Goal: Task Accomplishment & Management: Manage account settings

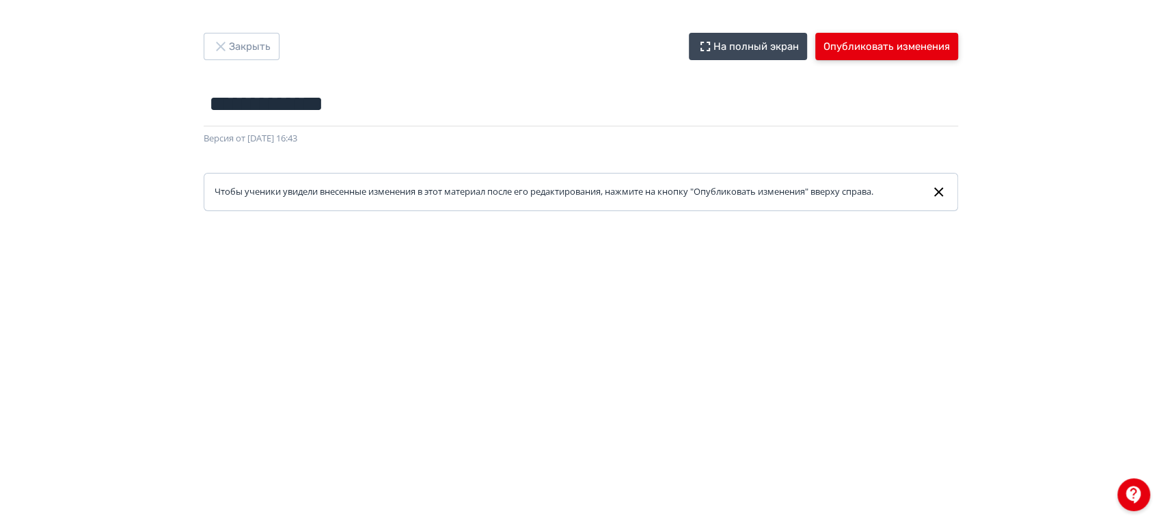
click at [917, 36] on button "Опубликовать изменения" at bounding box center [886, 46] width 143 height 27
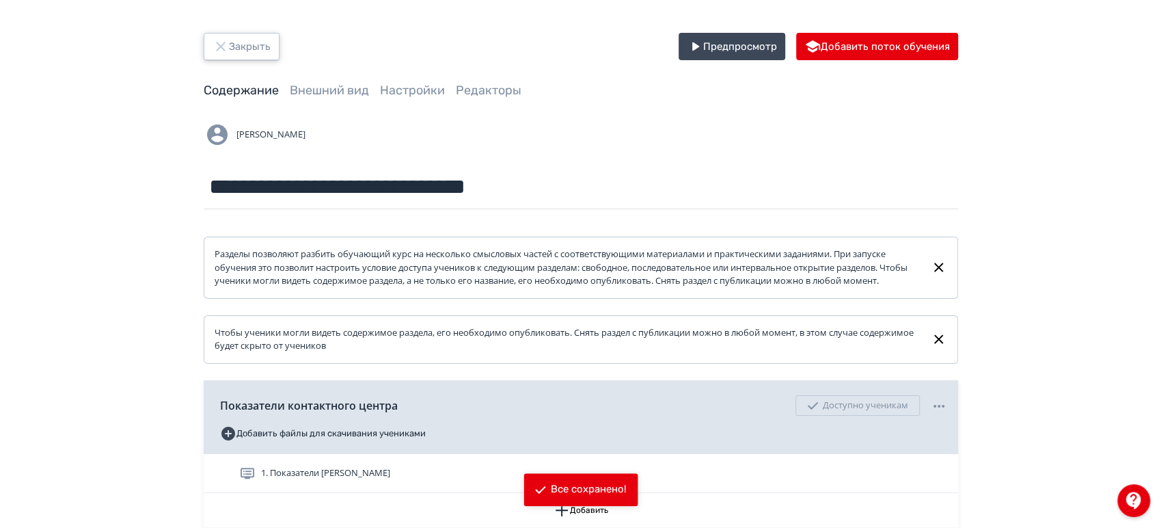
click at [262, 50] on button "Закрыть" at bounding box center [242, 46] width 76 height 27
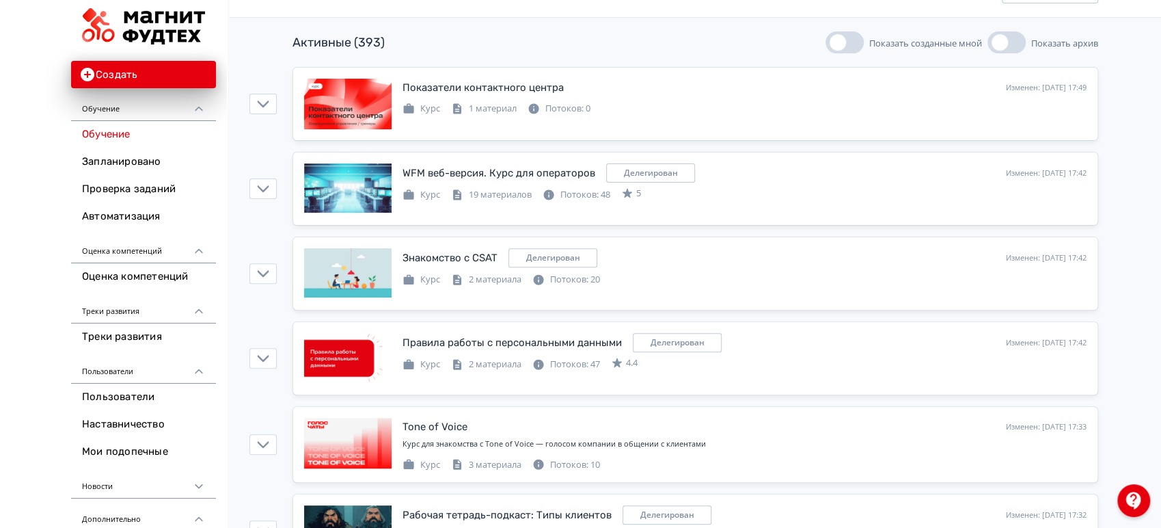
scroll to position [228, 0]
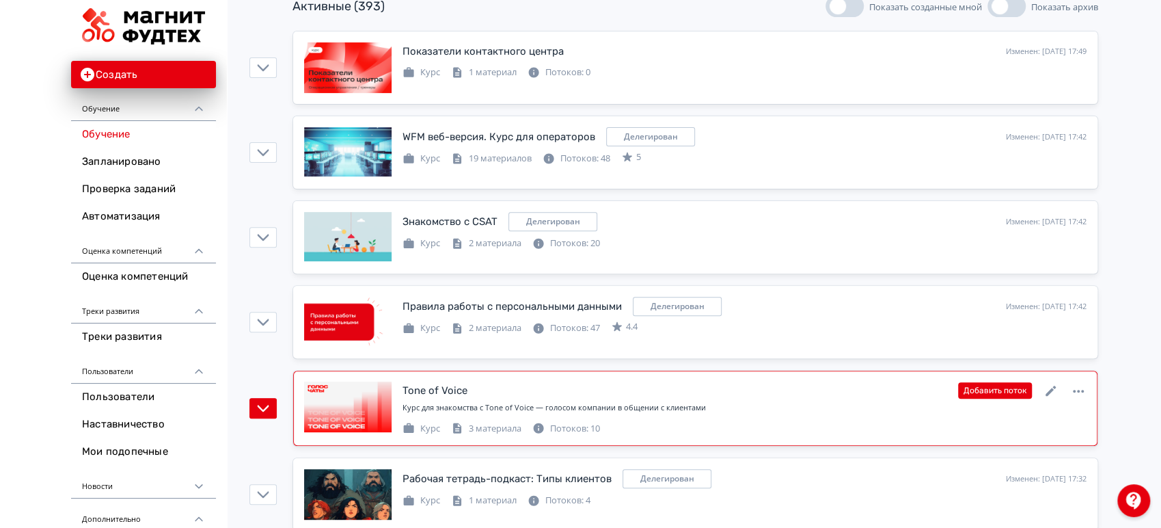
click at [871, 396] on div "Tone of Voice Изменен: 14.10.2025 в 17:33 Добавить поток" at bounding box center [745, 390] width 684 height 18
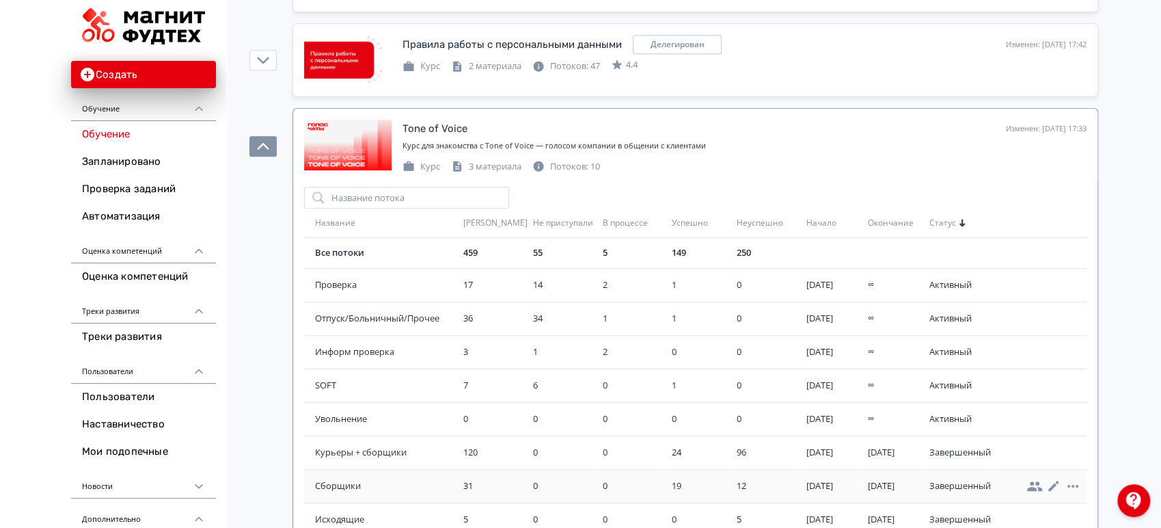
scroll to position [455, 0]
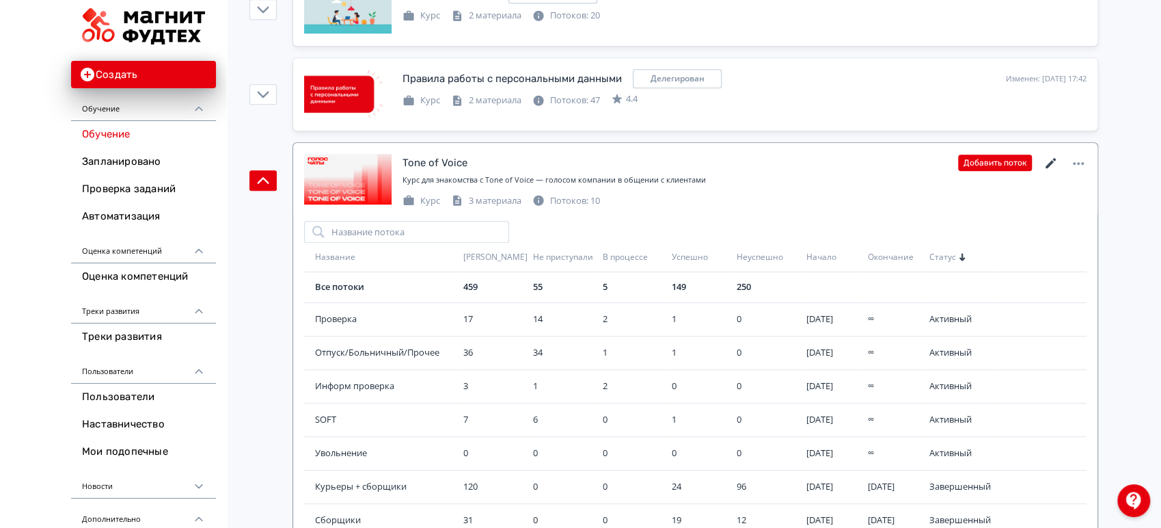
click at [1045, 162] on icon at bounding box center [1051, 163] width 16 height 16
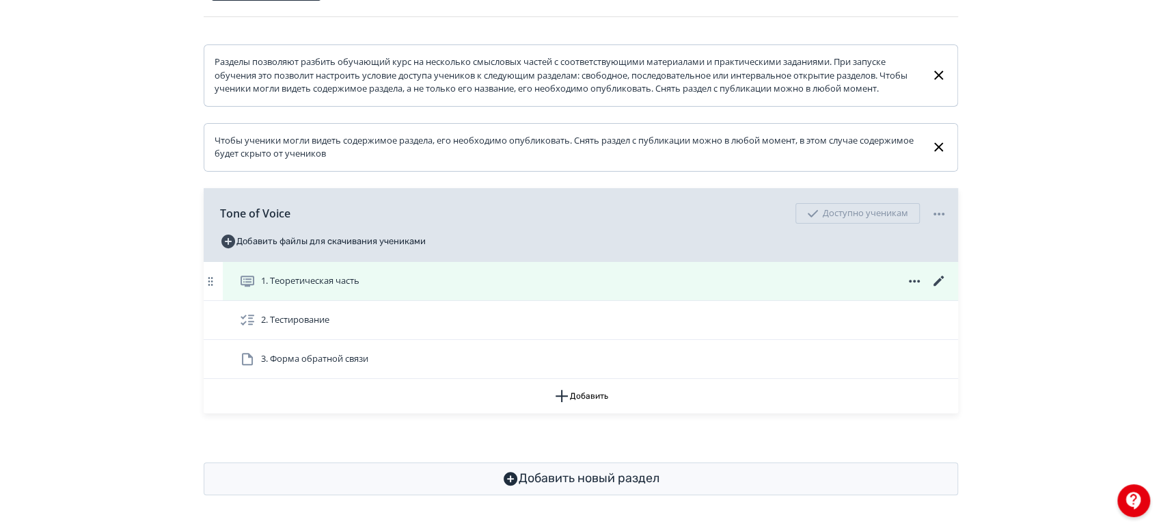
scroll to position [204, 0]
click at [577, 285] on div "1. Теоретическая часть" at bounding box center [593, 281] width 708 height 16
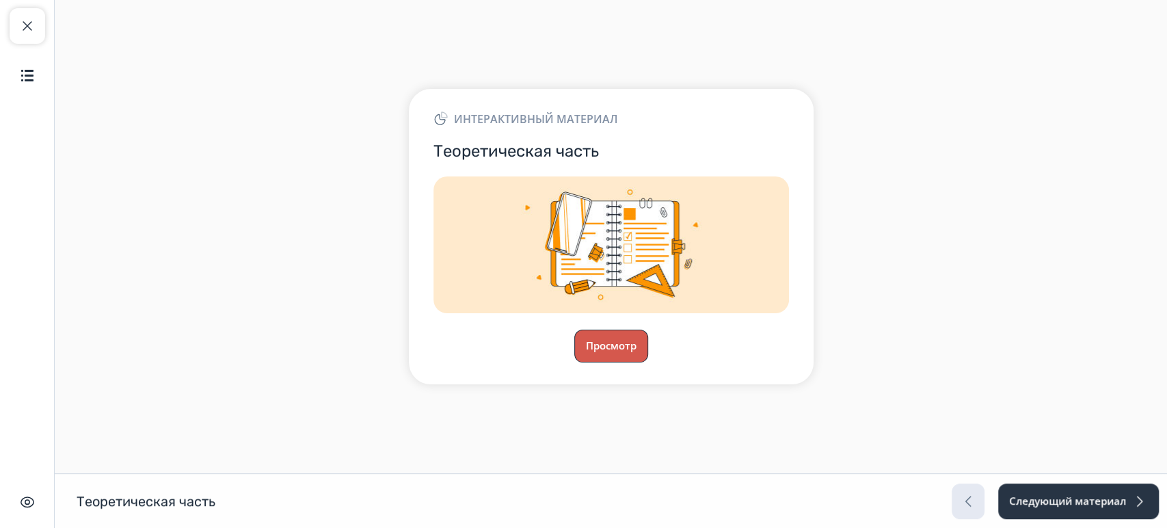
click at [591, 351] on button "Просмотр" at bounding box center [611, 345] width 74 height 33
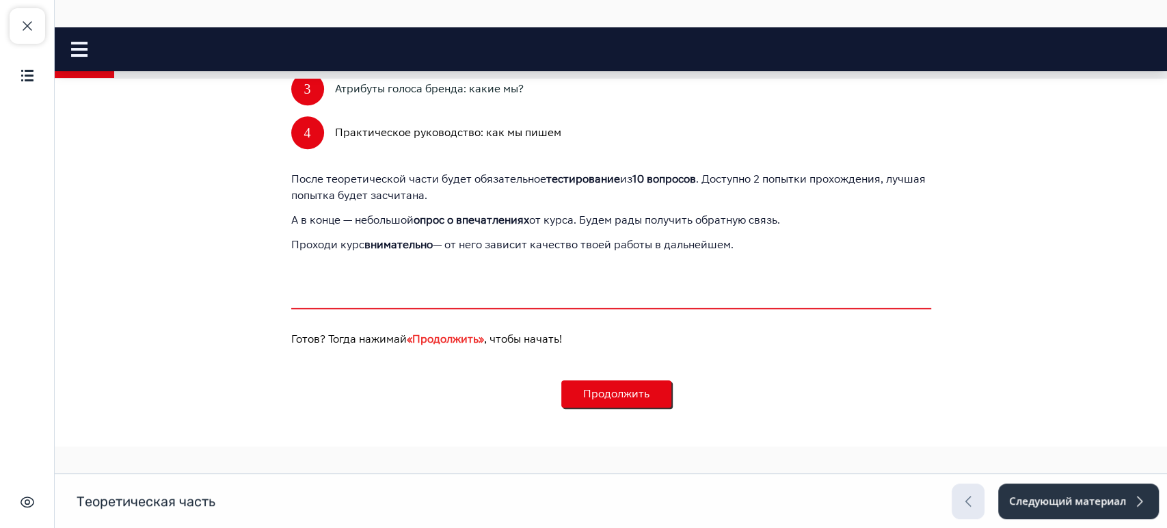
scroll to position [728, 0]
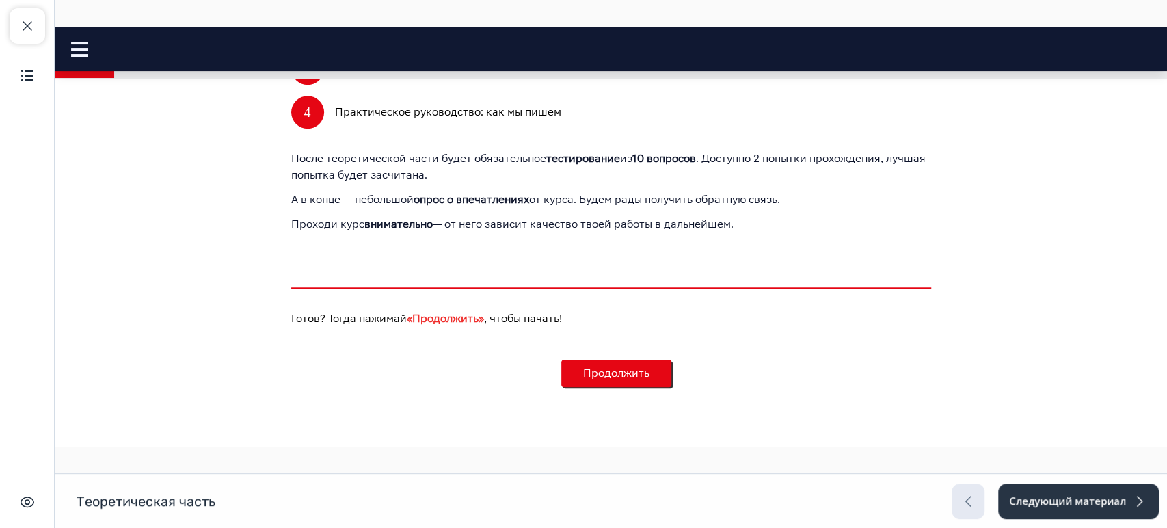
click at [645, 377] on button "Продолжить" at bounding box center [616, 372] width 110 height 27
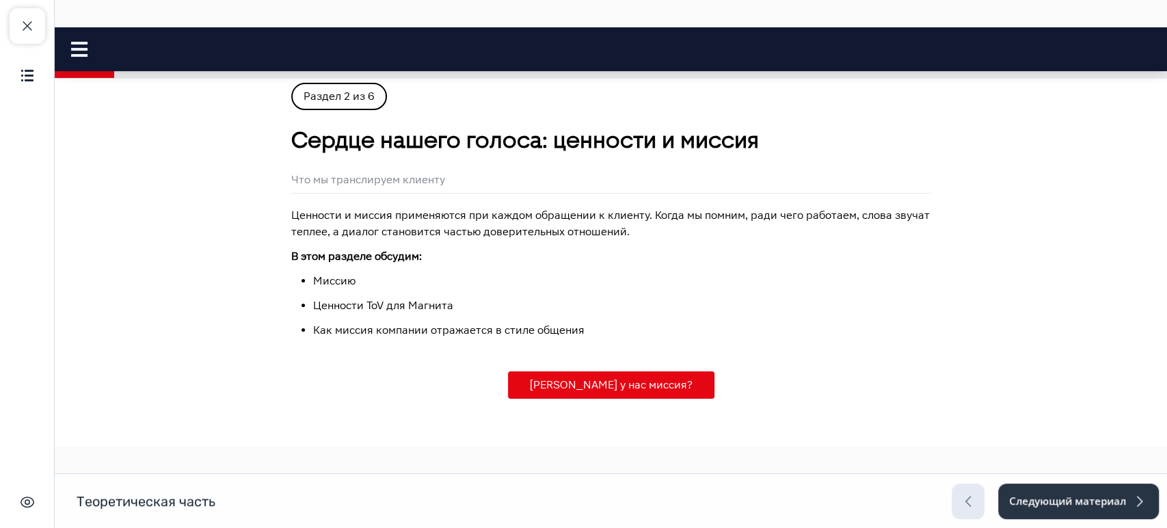
scroll to position [0, 0]
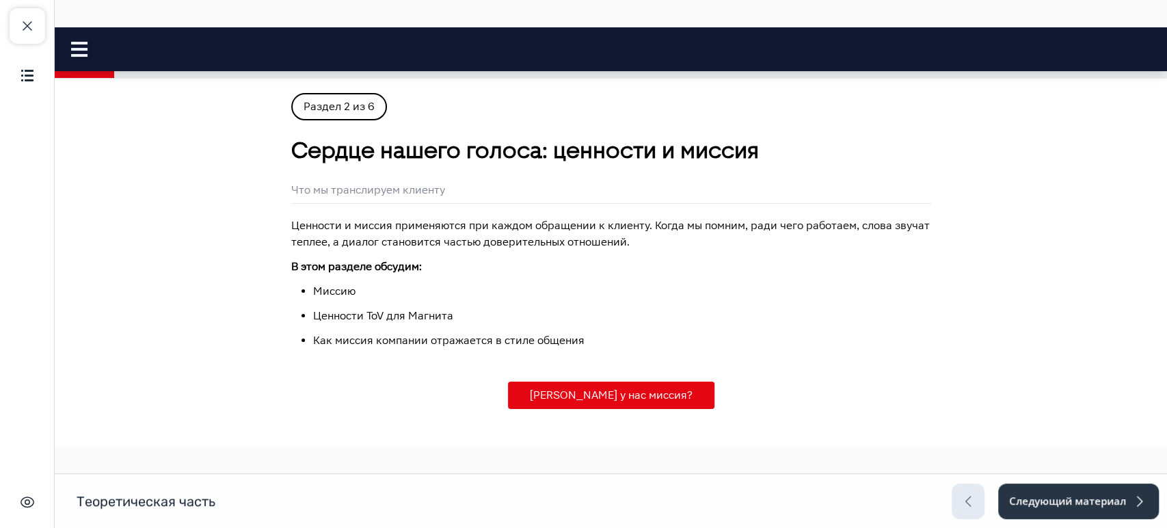
click at [645, 375] on div "Ценности и миссия применяются при каждом обращении к клиенту. Когда мы помним, …" at bounding box center [611, 312] width 640 height 191
click at [659, 390] on button "Какая у нас миссия?" at bounding box center [611, 394] width 206 height 27
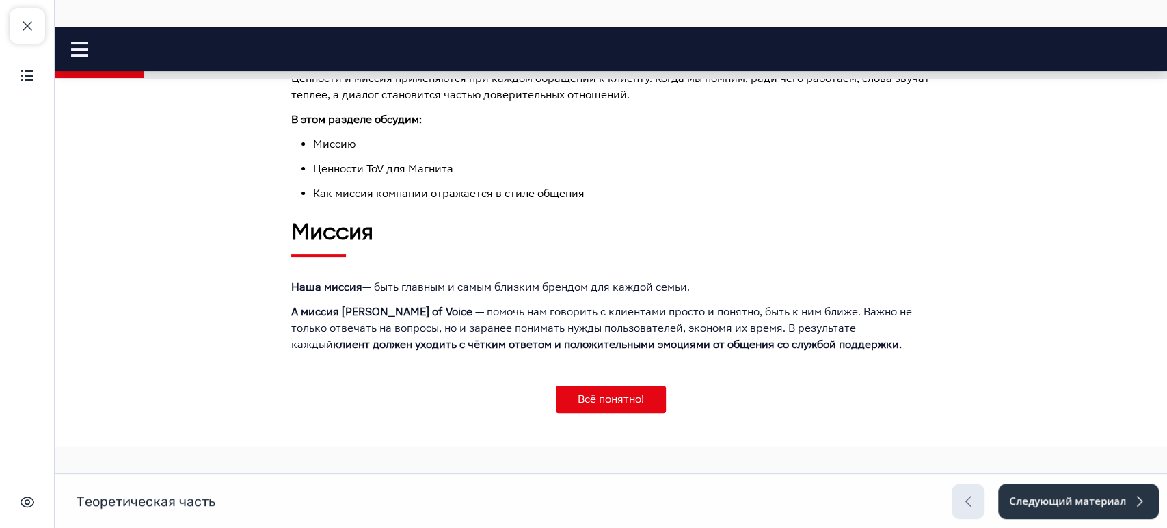
scroll to position [148, 0]
click at [620, 396] on button "Всё понятно!" at bounding box center [611, 398] width 110 height 27
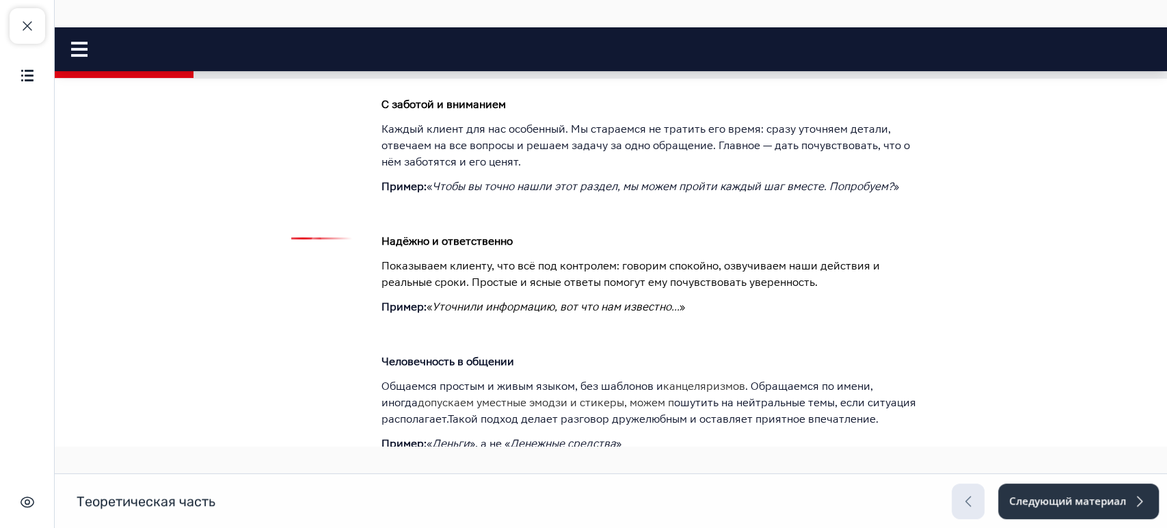
scroll to position [678, 0]
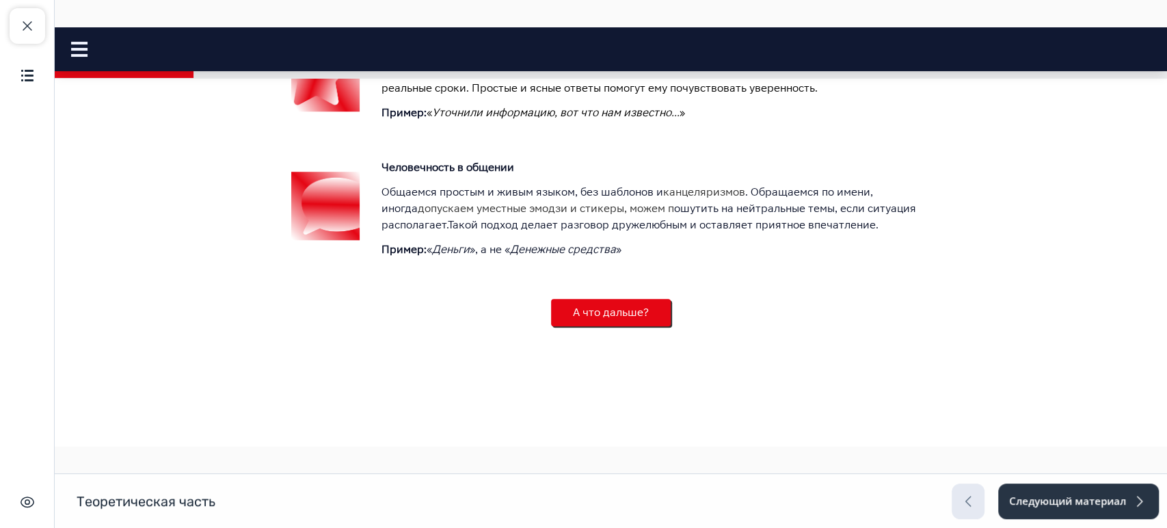
click at [619, 322] on button "А что дальше?" at bounding box center [611, 312] width 120 height 27
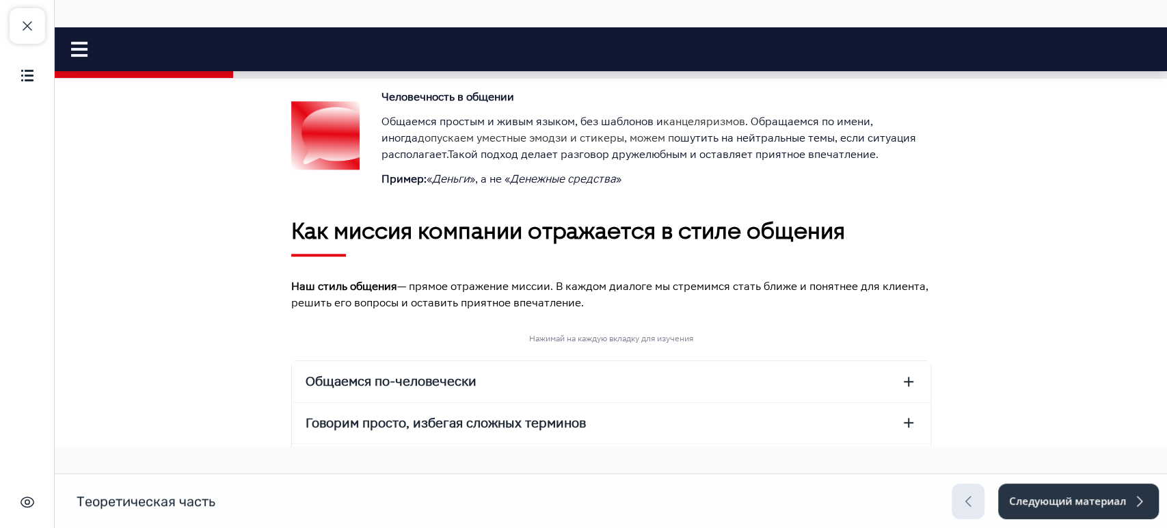
scroll to position [966, 0]
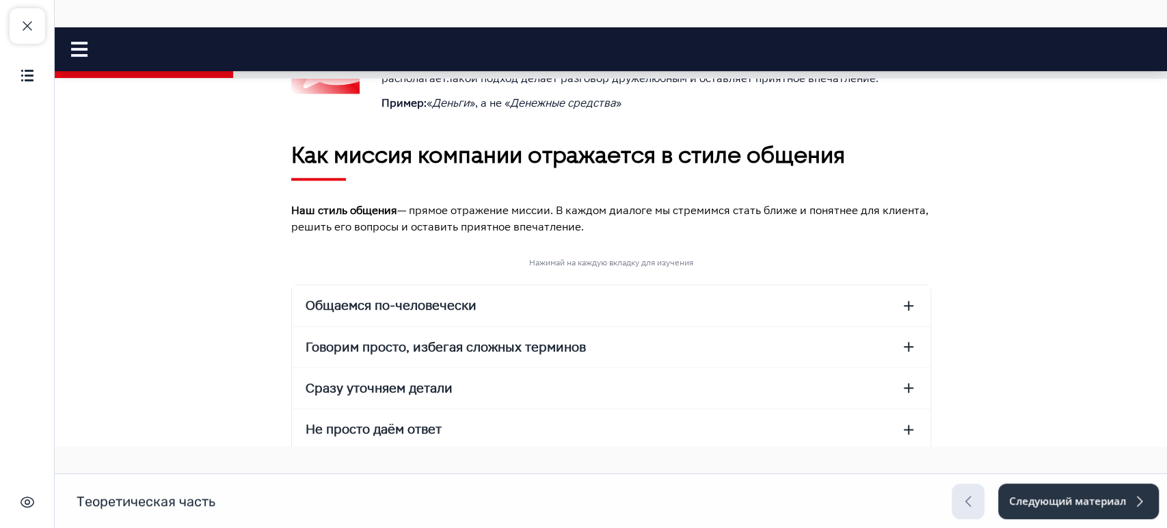
click at [621, 311] on button "Общаемся по-человечески" at bounding box center [611, 305] width 638 height 40
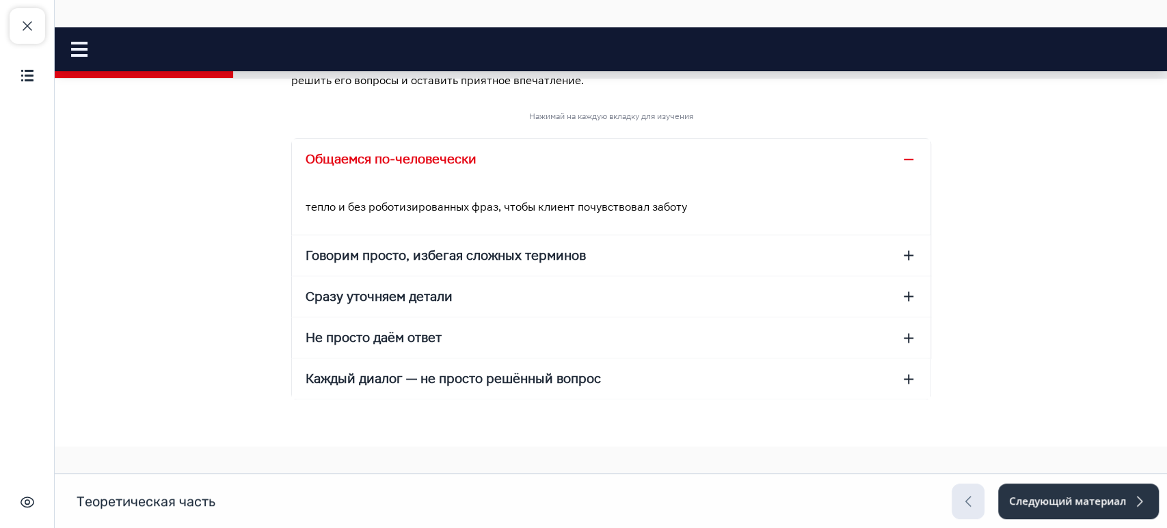
scroll to position [1118, 0]
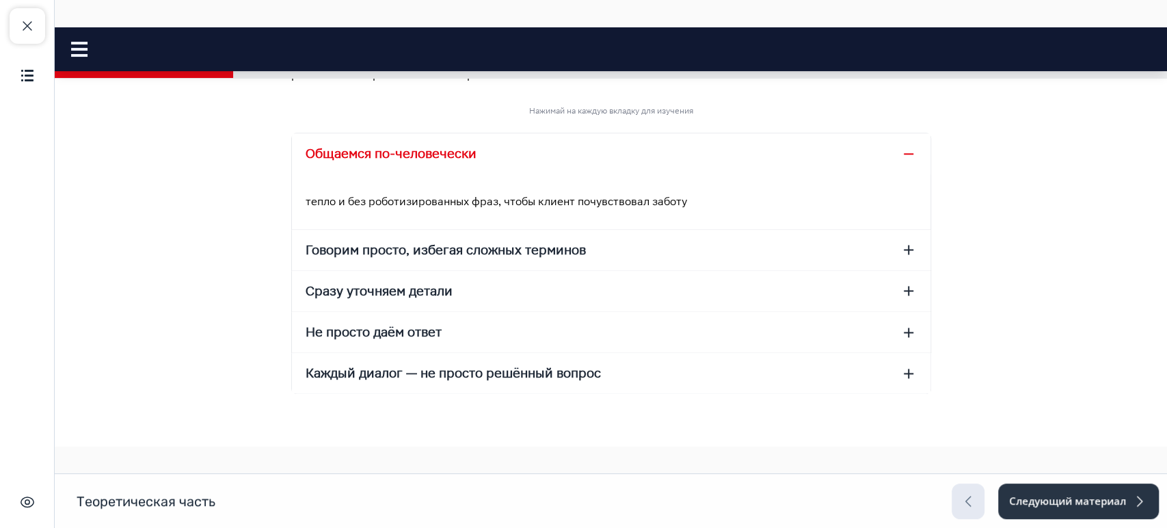
click at [623, 308] on button "Сразу уточняем детали" at bounding box center [611, 291] width 638 height 40
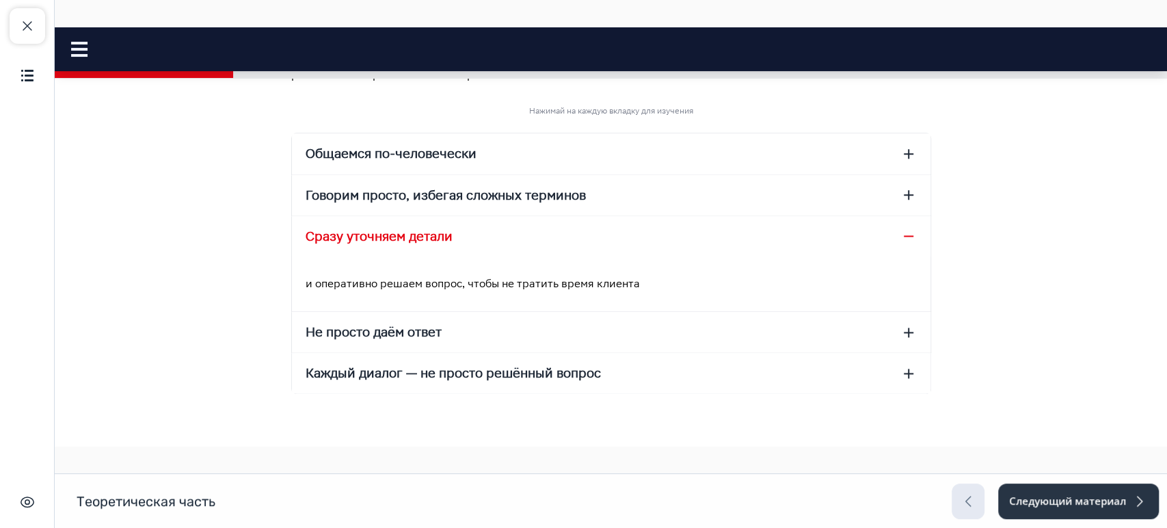
click at [625, 338] on button "Не просто даём ответ" at bounding box center [611, 332] width 638 height 40
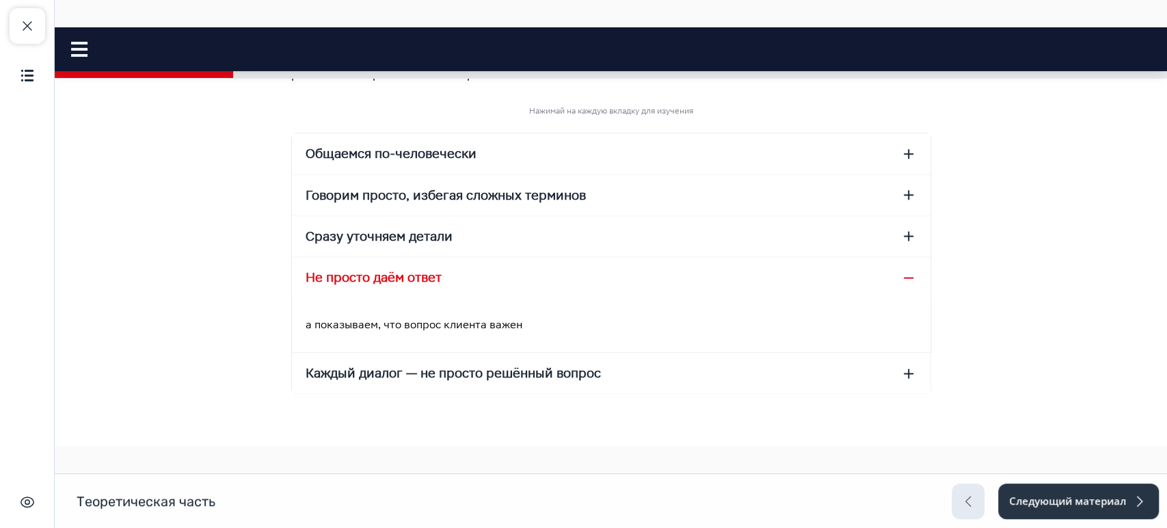
click at [636, 367] on button "Каждый диалог — не просто решённый вопрос" at bounding box center [611, 373] width 638 height 40
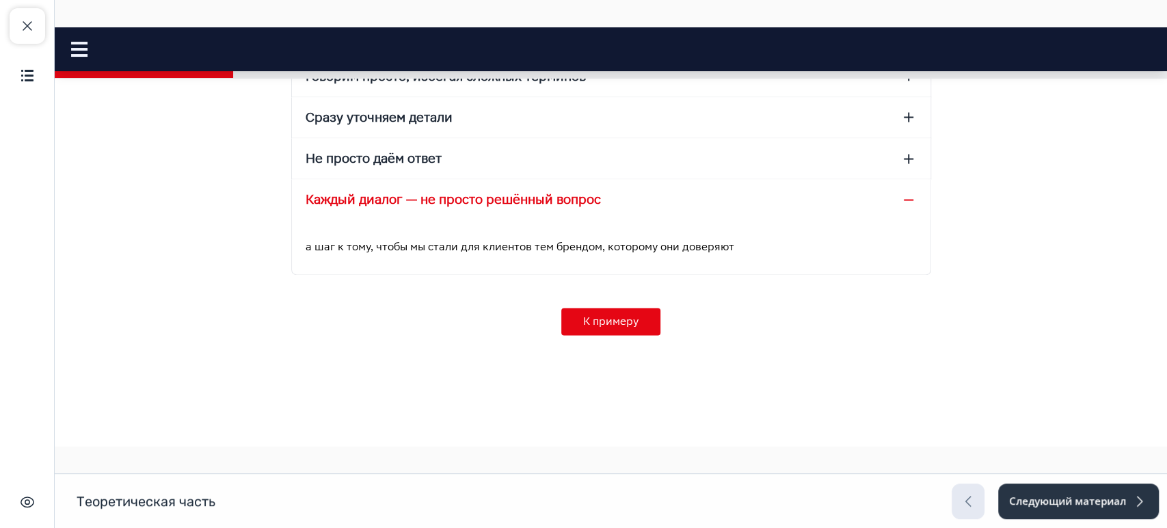
scroll to position [1246, 0]
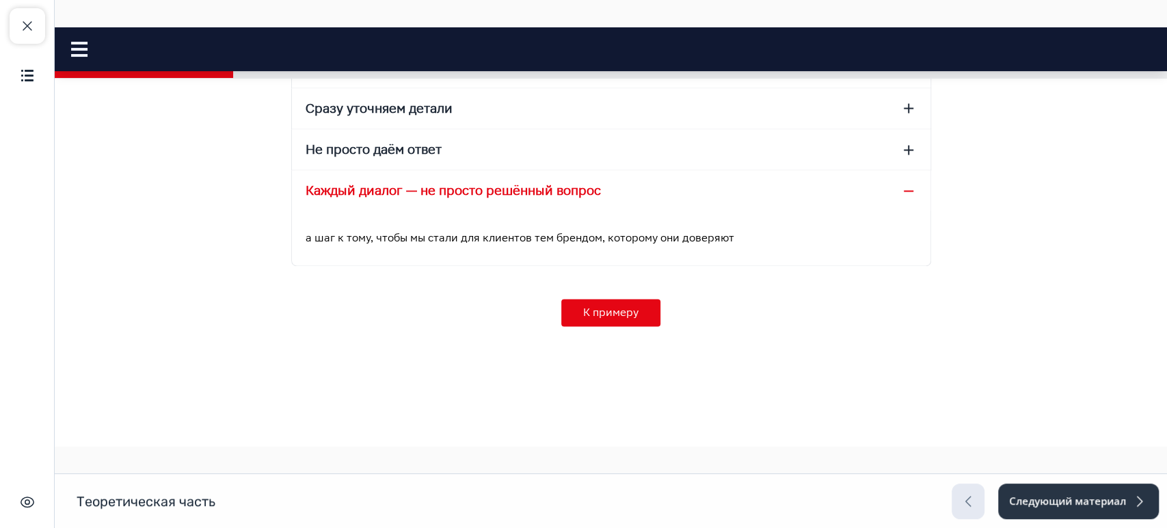
click at [645, 215] on div "а шаг к тому, чтобы мы стали для клиентов тем брендом, которому они доверяют" at bounding box center [611, 238] width 638 height 55
click at [670, 195] on button "Каждый диалог — не просто решённый вопрос" at bounding box center [611, 190] width 638 height 40
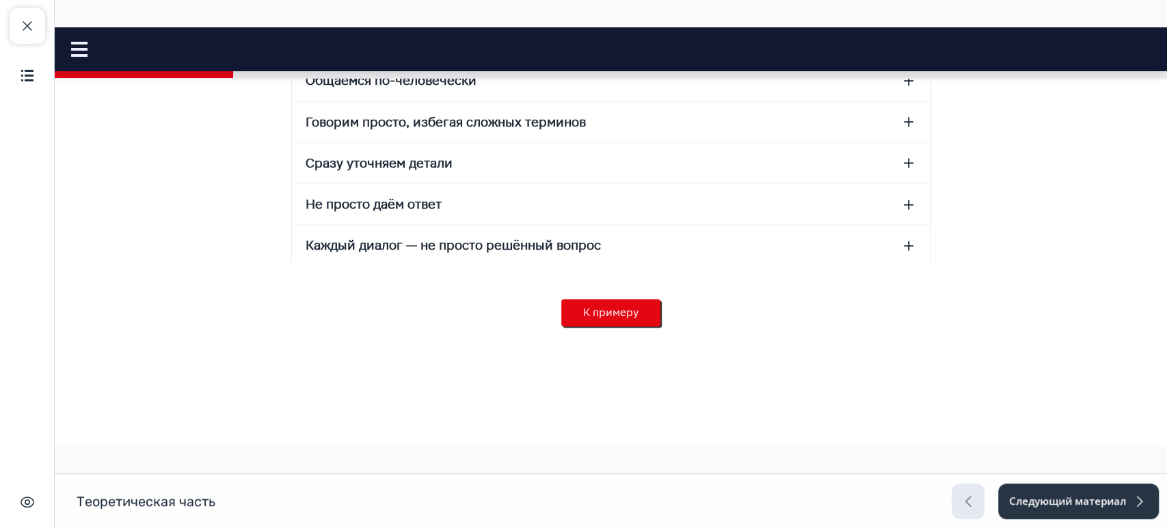
click at [583, 310] on button "К примеру" at bounding box center [610, 312] width 99 height 27
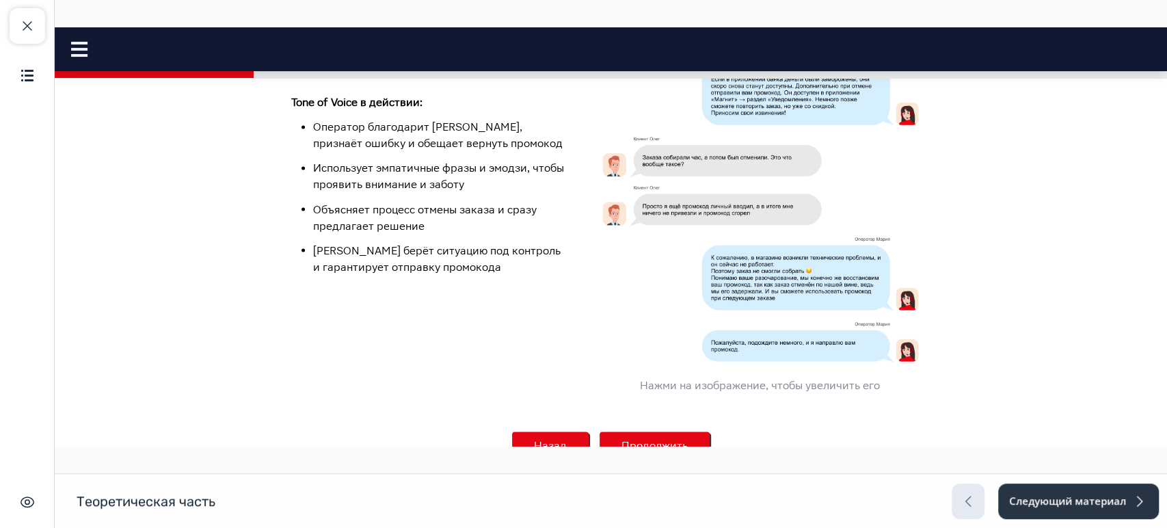
scroll to position [1565, 0]
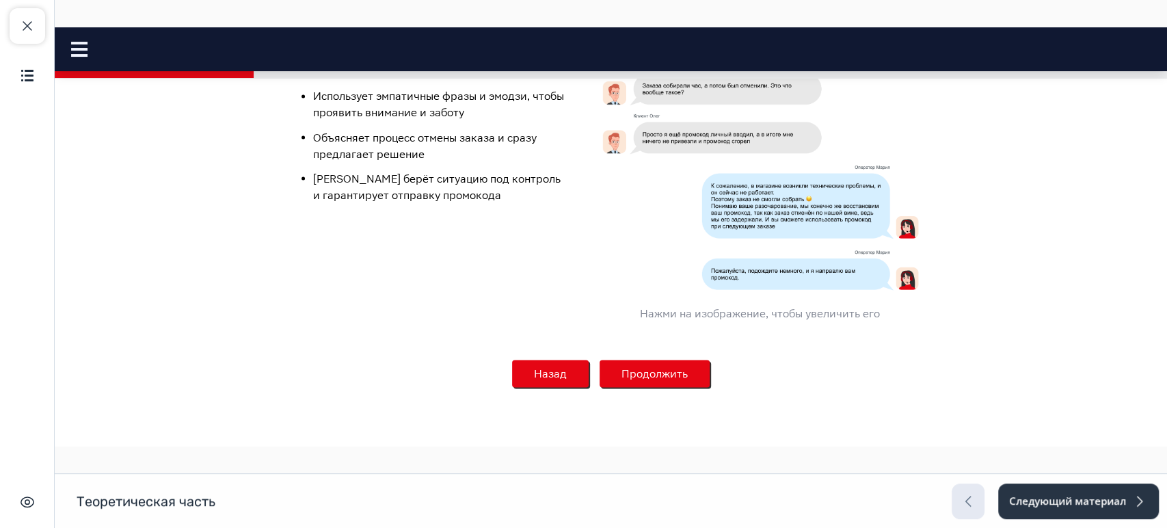
click at [629, 366] on button "Продолжить" at bounding box center [654, 372] width 110 height 27
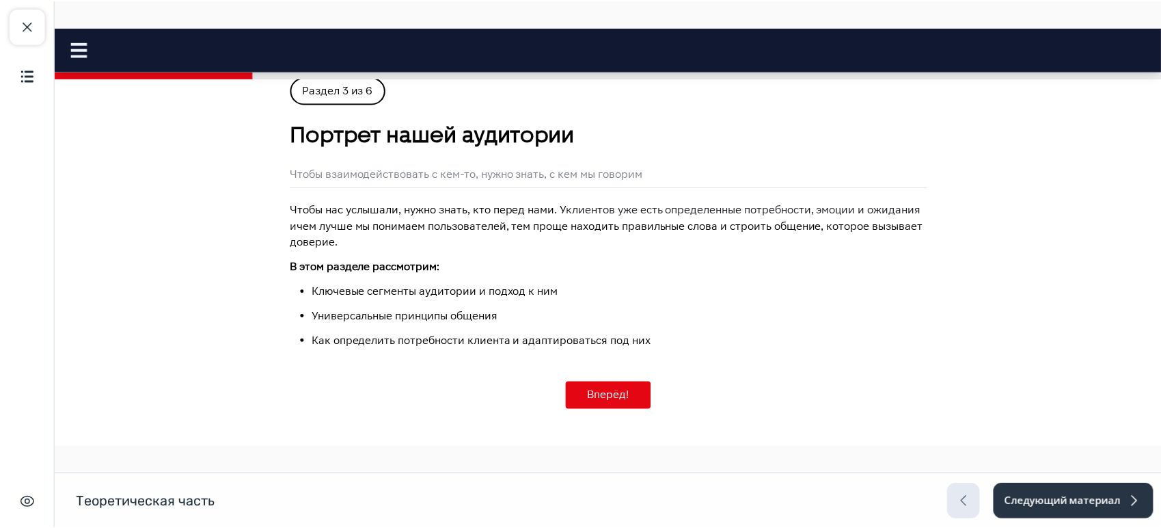
scroll to position [0, 0]
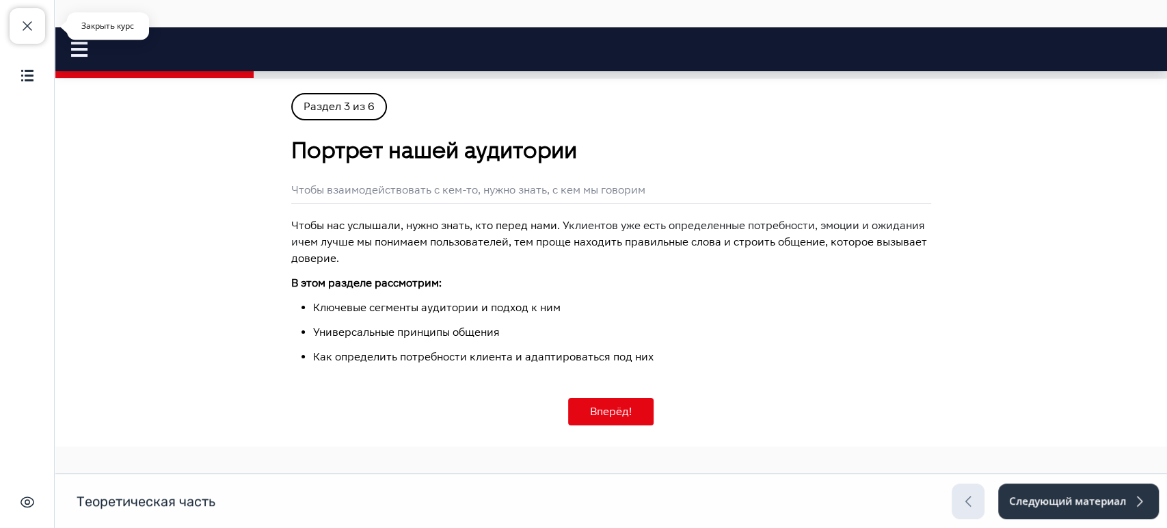
click at [20, 16] on button "Закрыть курс" at bounding box center [28, 26] width 36 height 36
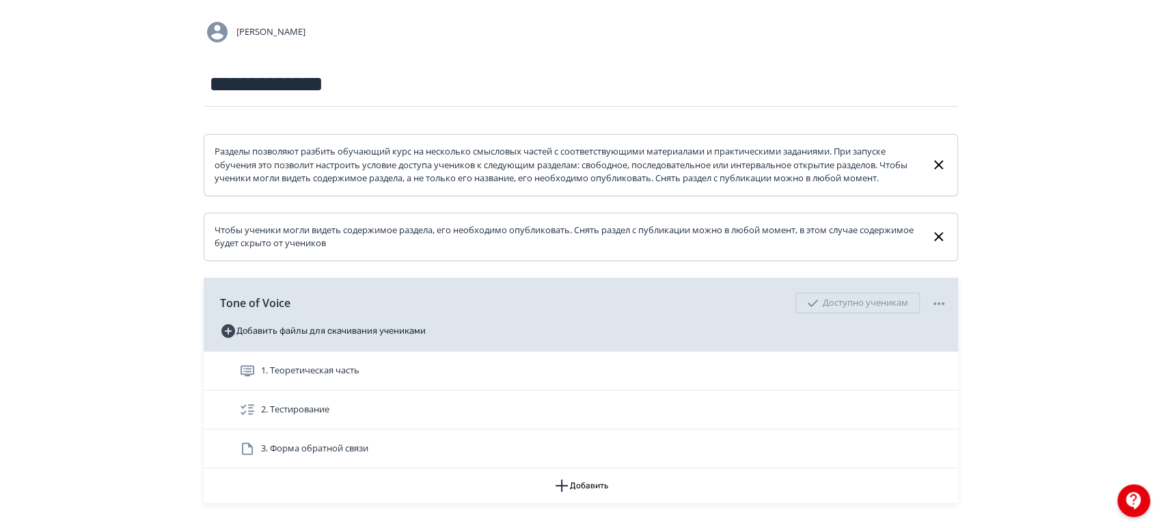
scroll to position [204, 0]
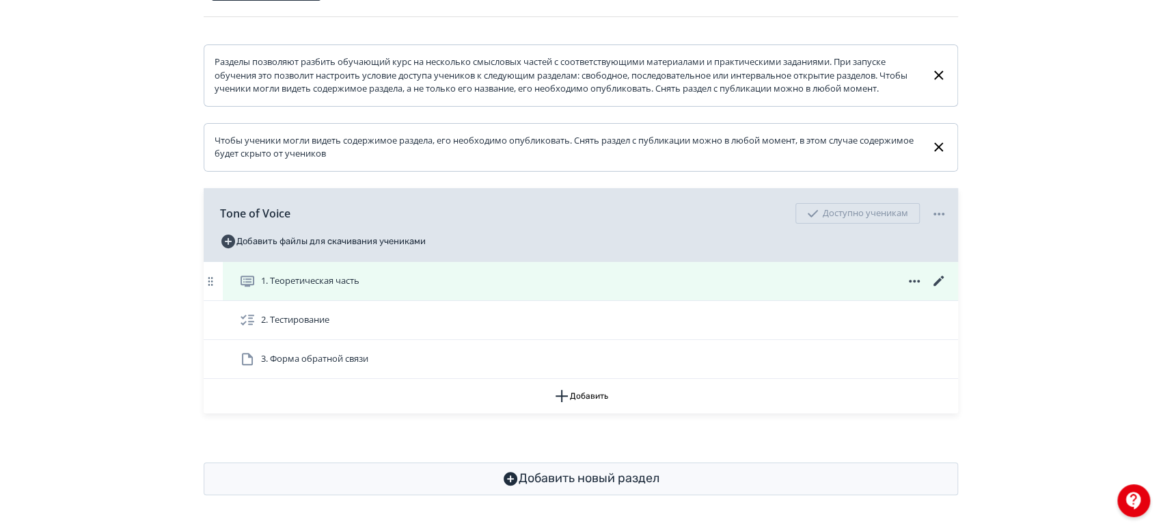
click at [310, 288] on span "1. Теоретическая часть" at bounding box center [302, 281] width 126 height 16
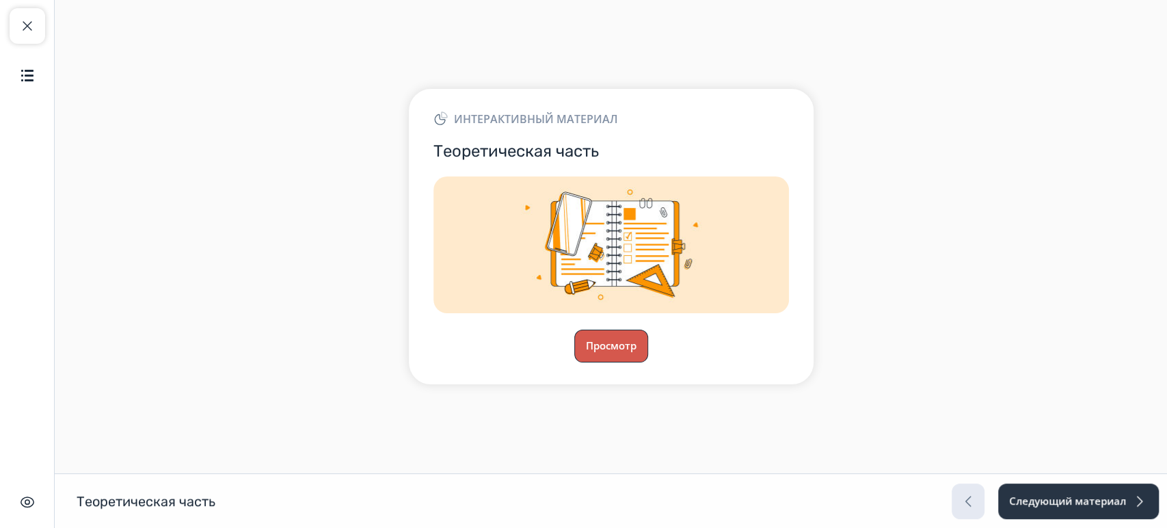
click at [617, 342] on button "Просмотр" at bounding box center [611, 345] width 74 height 33
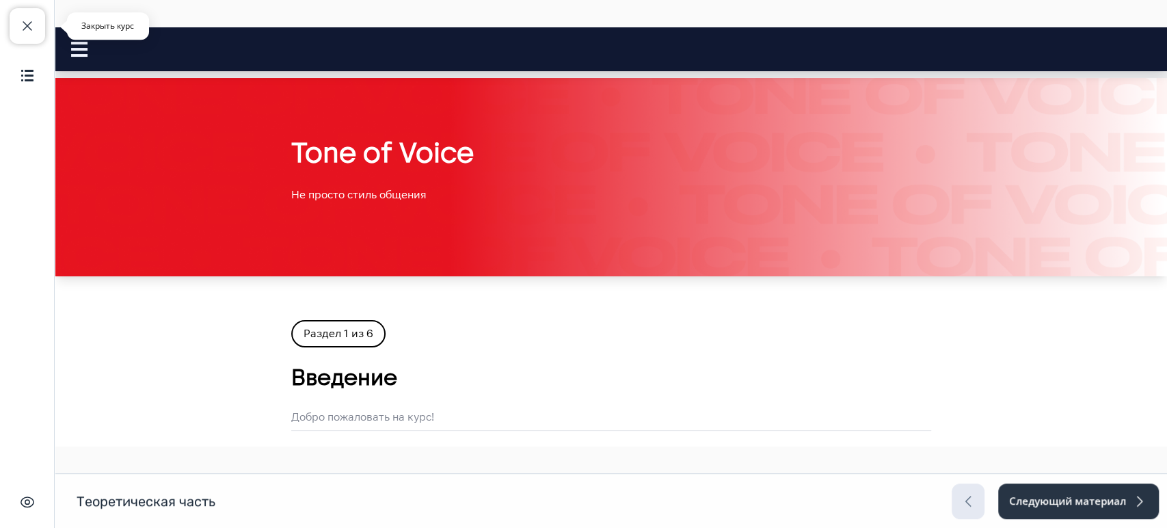
drag, startPoint x: 38, startPoint y: 14, endPoint x: 232, endPoint y: 95, distance: 210.5
click at [38, 14] on button "Закрыть курс" at bounding box center [28, 26] width 36 height 36
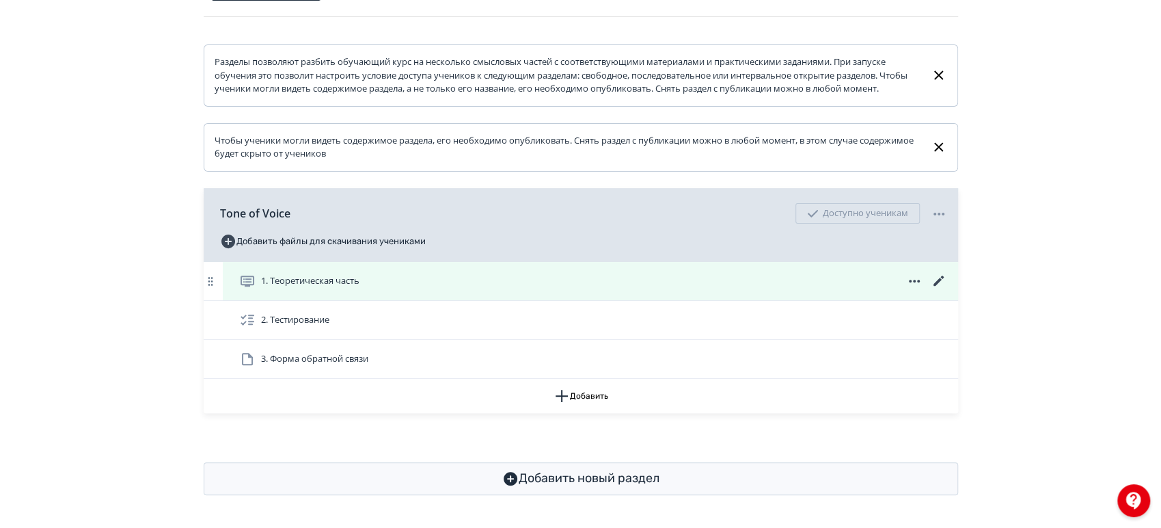
click at [943, 278] on icon at bounding box center [939, 281] width 16 height 16
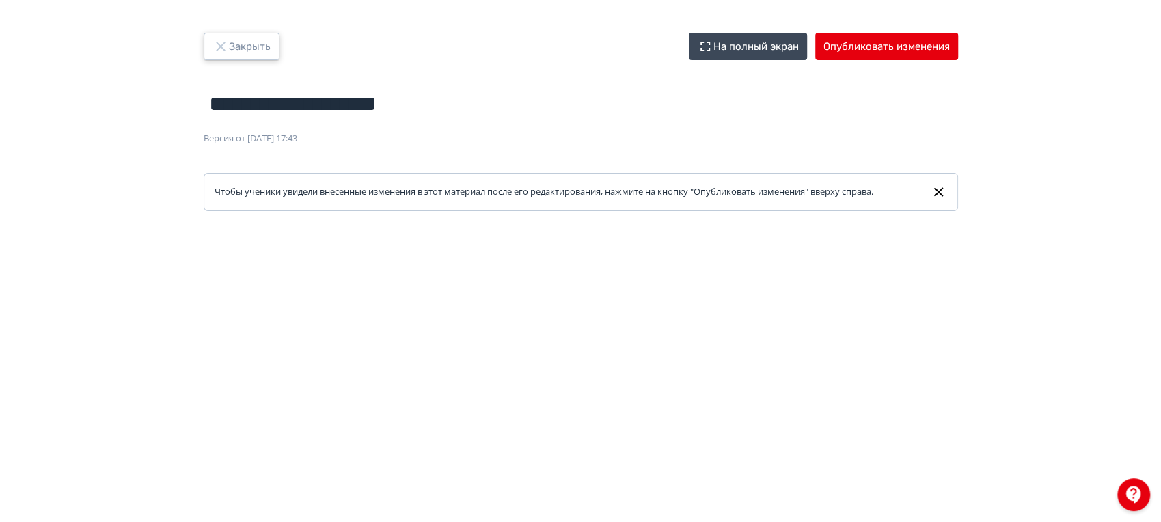
click at [226, 45] on icon "button" at bounding box center [221, 46] width 16 height 16
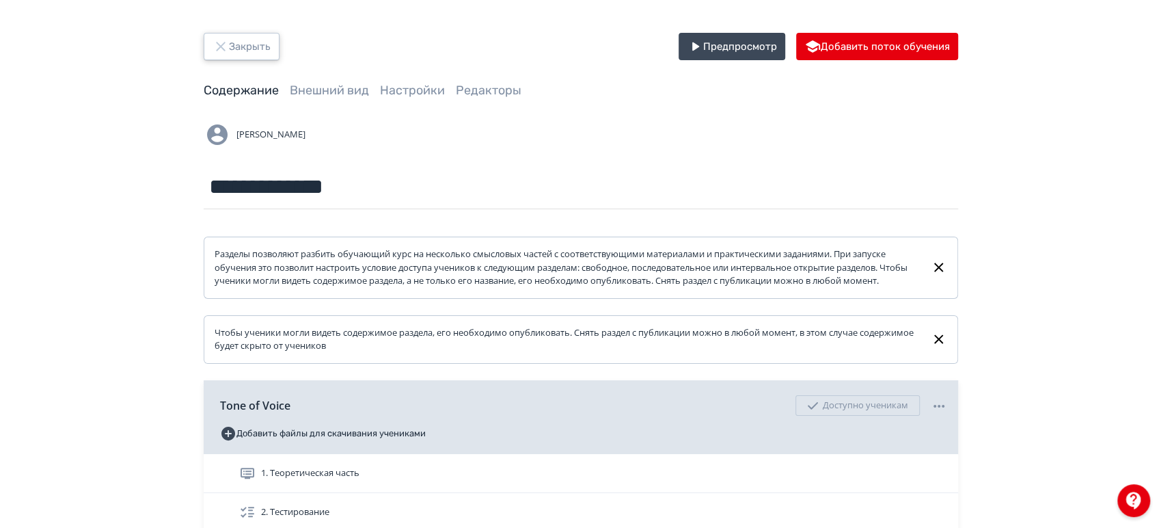
click at [226, 45] on icon "button" at bounding box center [221, 46] width 16 height 16
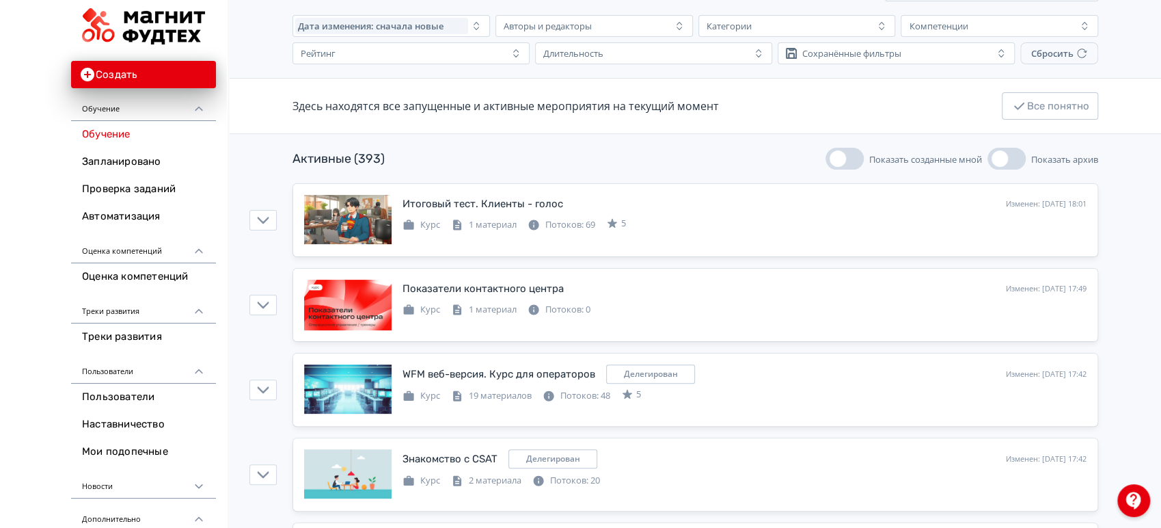
scroll to position [76, 0]
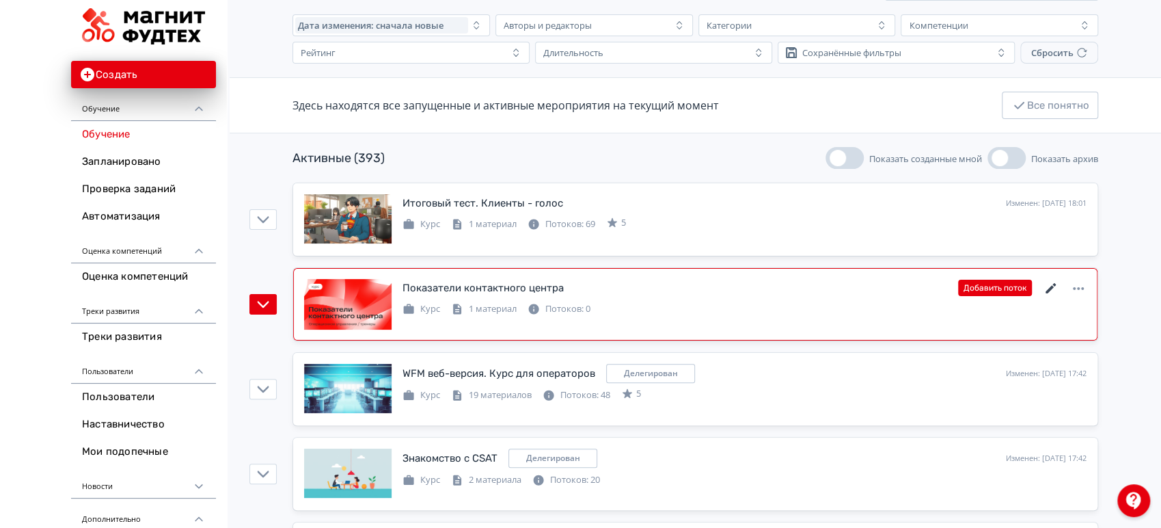
click at [1052, 288] on icon at bounding box center [1051, 288] width 16 height 16
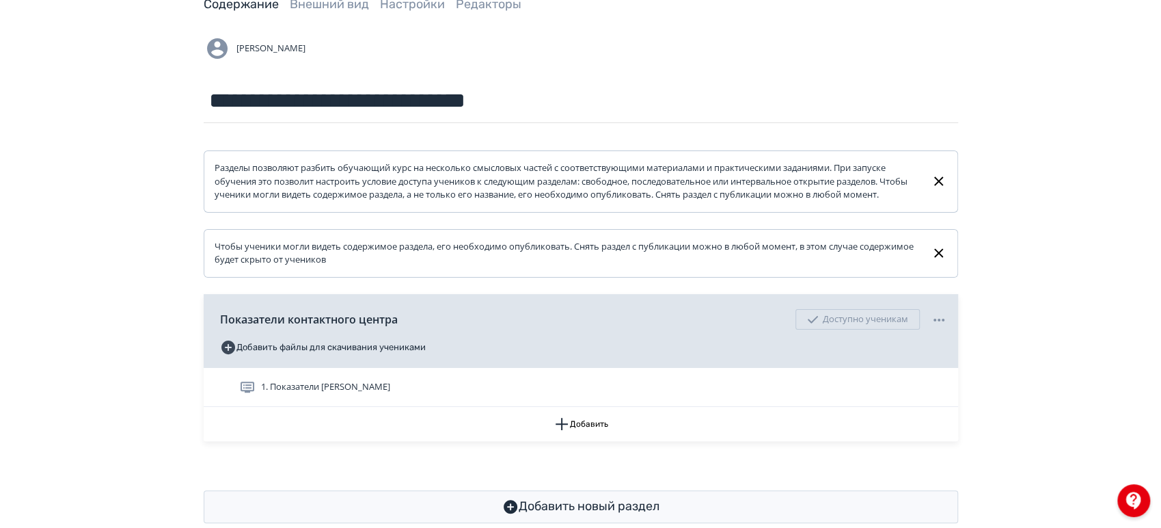
scroll to position [126, 0]
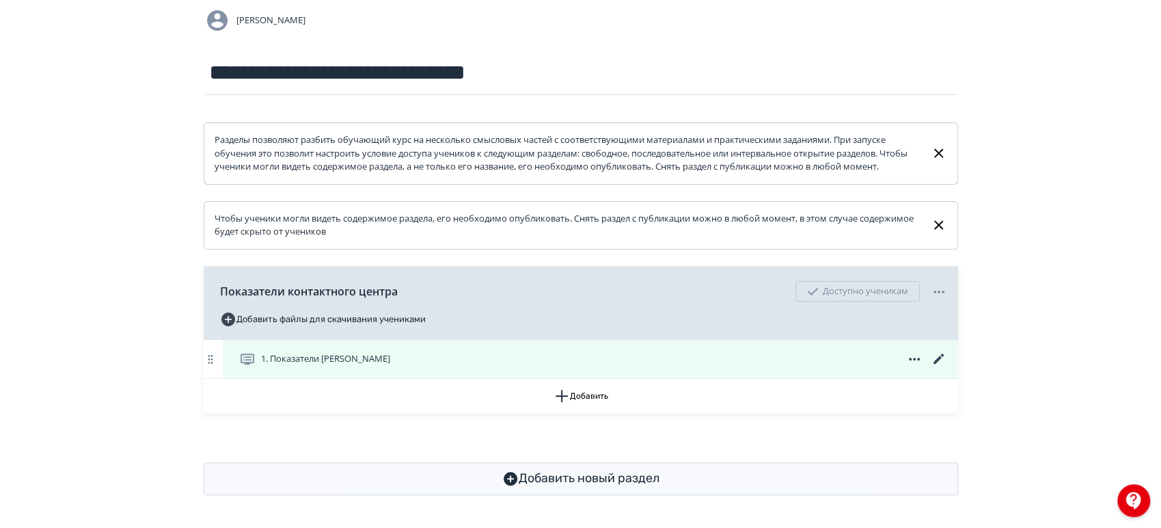
click at [927, 354] on span at bounding box center [915, 359] width 66 height 16
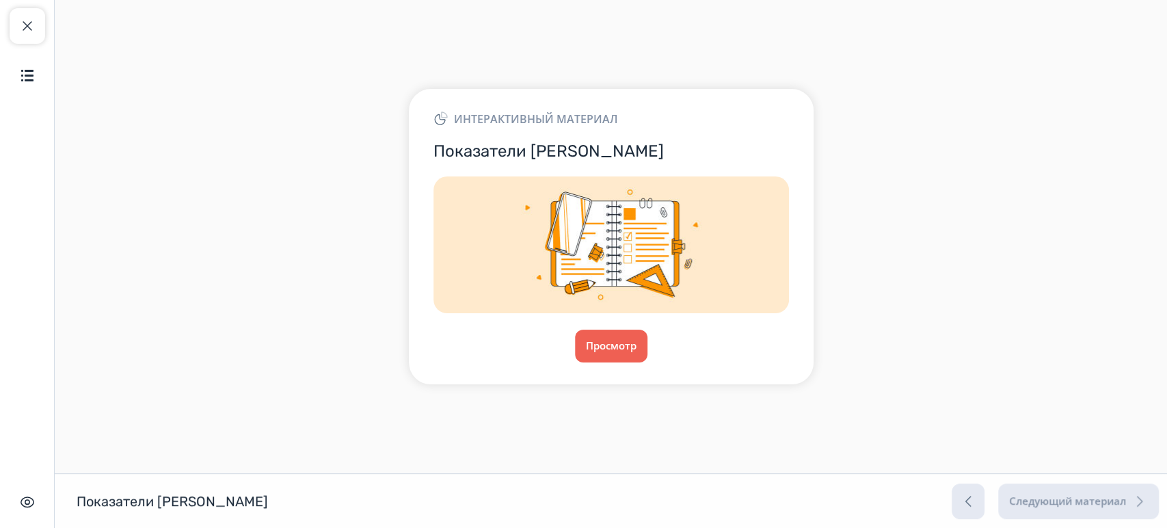
click at [0, 16] on div "Закрыть курс Содержание Скрыть интерфейс" at bounding box center [27, 264] width 55 height 528
click at [23, 21] on span "button" at bounding box center [27, 26] width 16 height 16
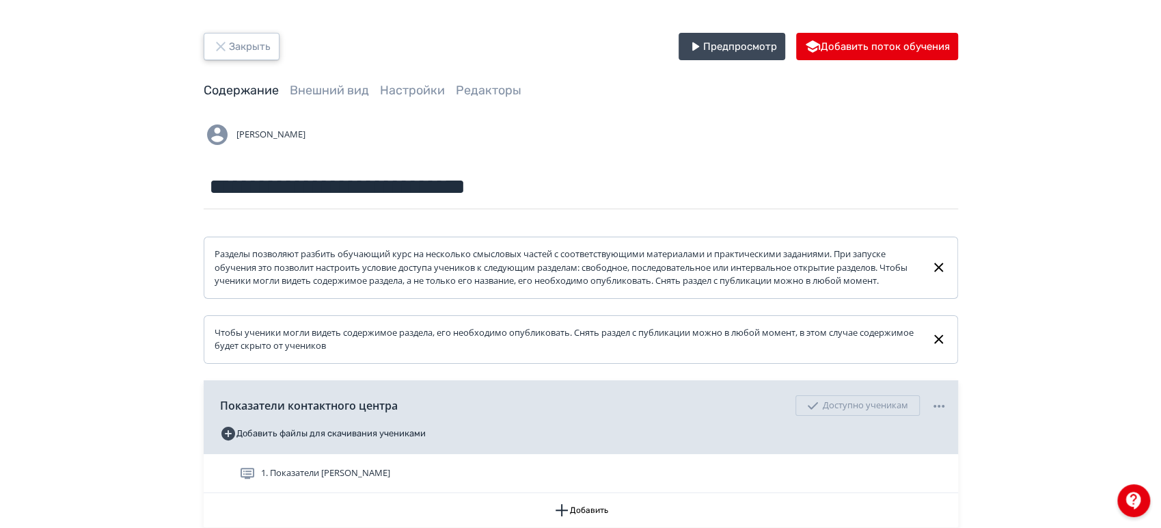
click at [224, 48] on icon "button" at bounding box center [221, 46] width 16 height 16
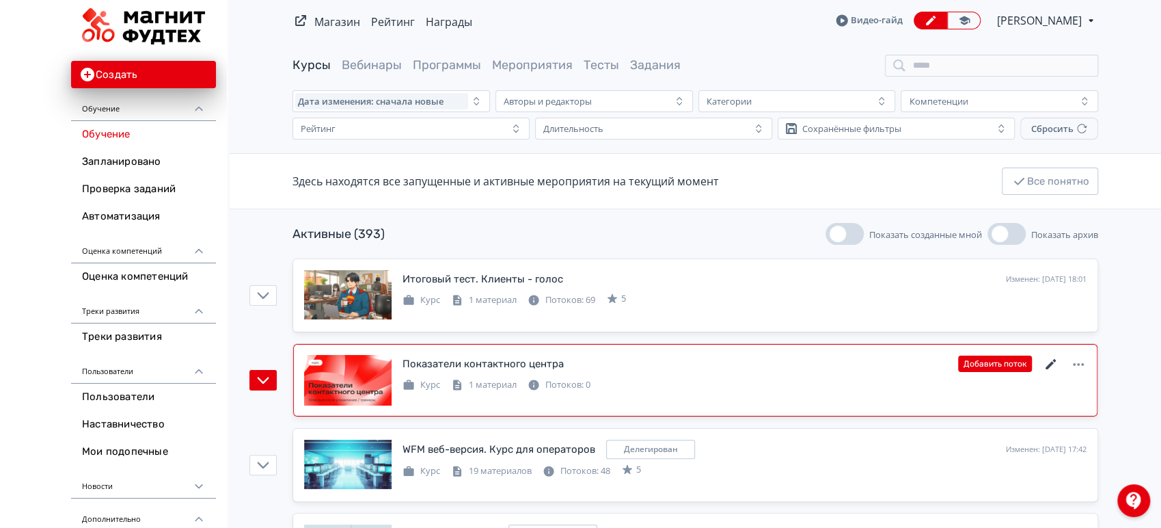
click at [1046, 364] on icon at bounding box center [1051, 364] width 16 height 16
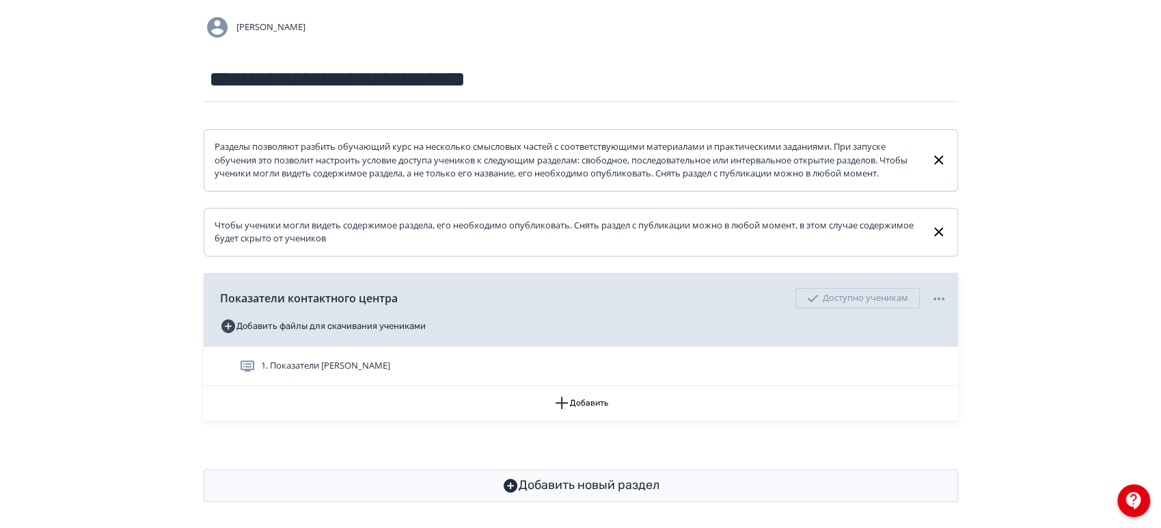
scroll to position [126, 0]
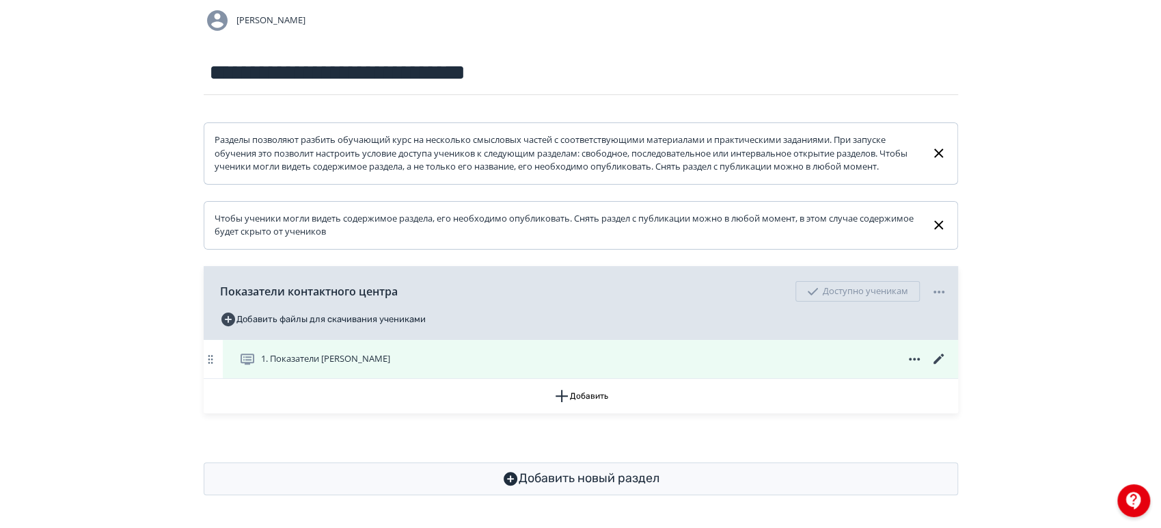
click at [940, 359] on icon at bounding box center [938, 358] width 10 height 10
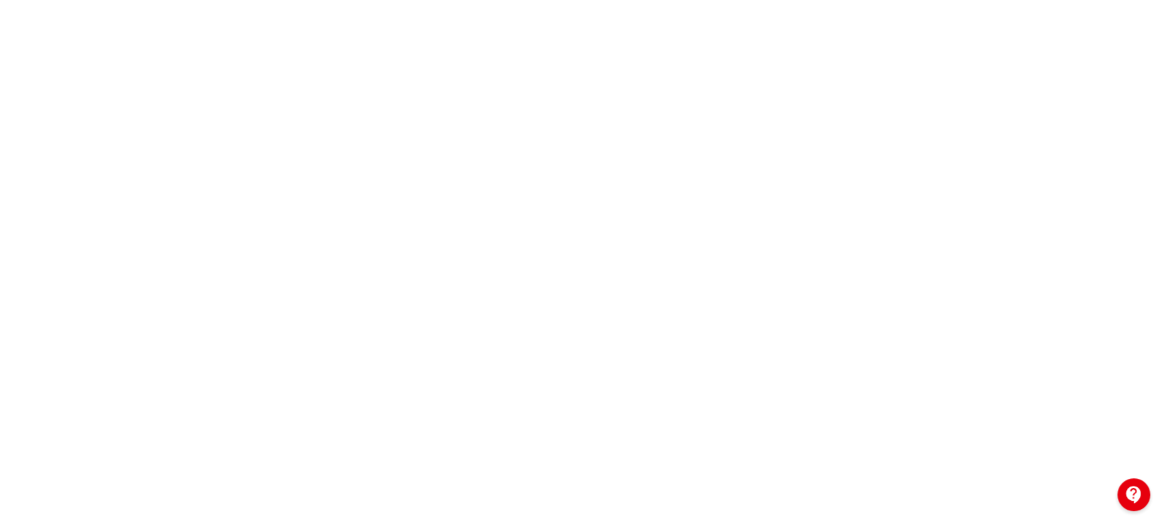
scroll to position [330, 0]
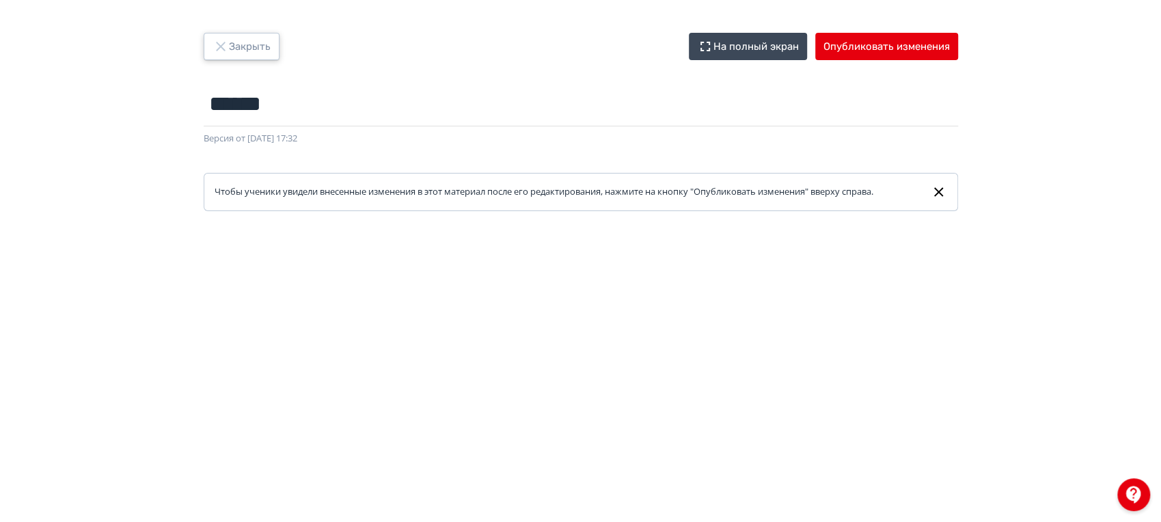
click at [239, 42] on button "Закрыть" at bounding box center [242, 46] width 76 height 27
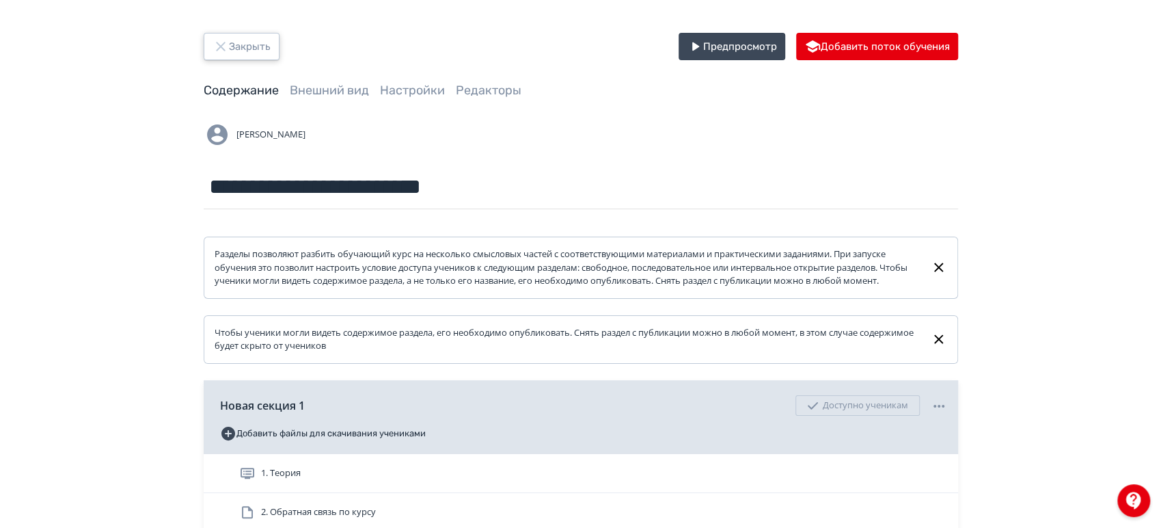
click at [239, 42] on button "Закрыть" at bounding box center [242, 46] width 76 height 27
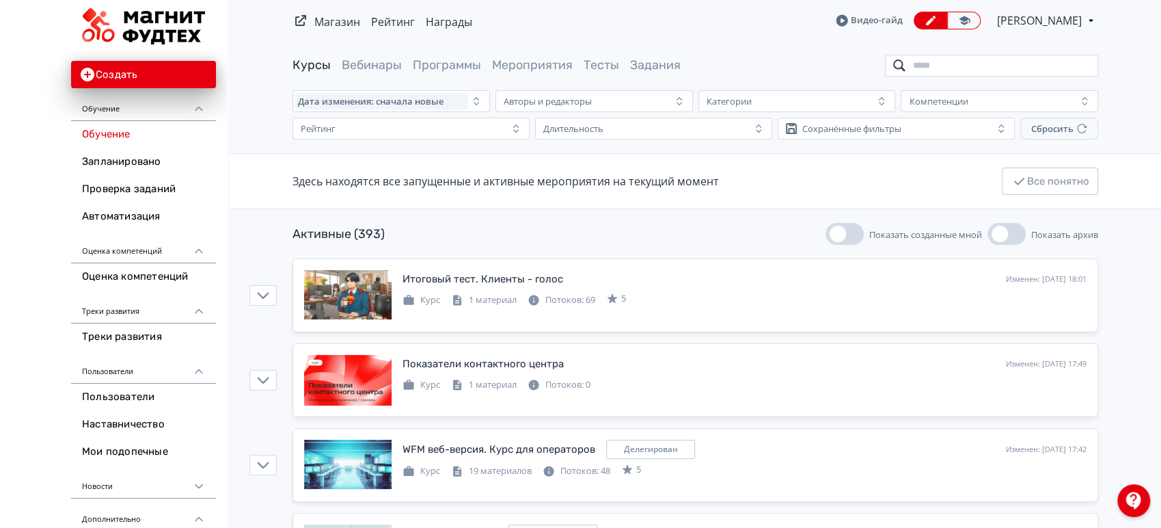
click at [968, 64] on input "search" at bounding box center [991, 66] width 213 height 22
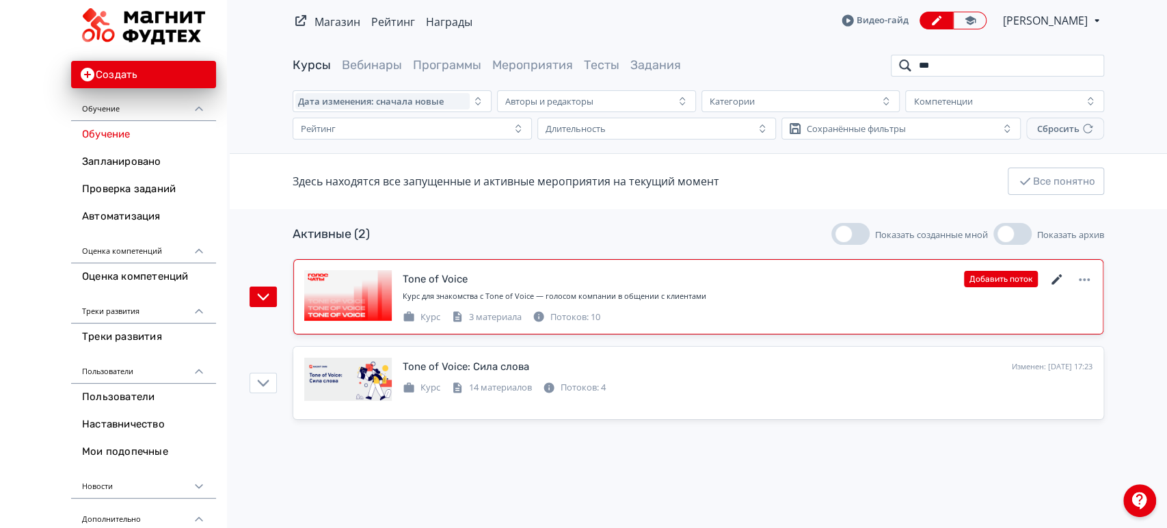
type input "***"
click at [1052, 280] on icon at bounding box center [1056, 279] width 16 height 16
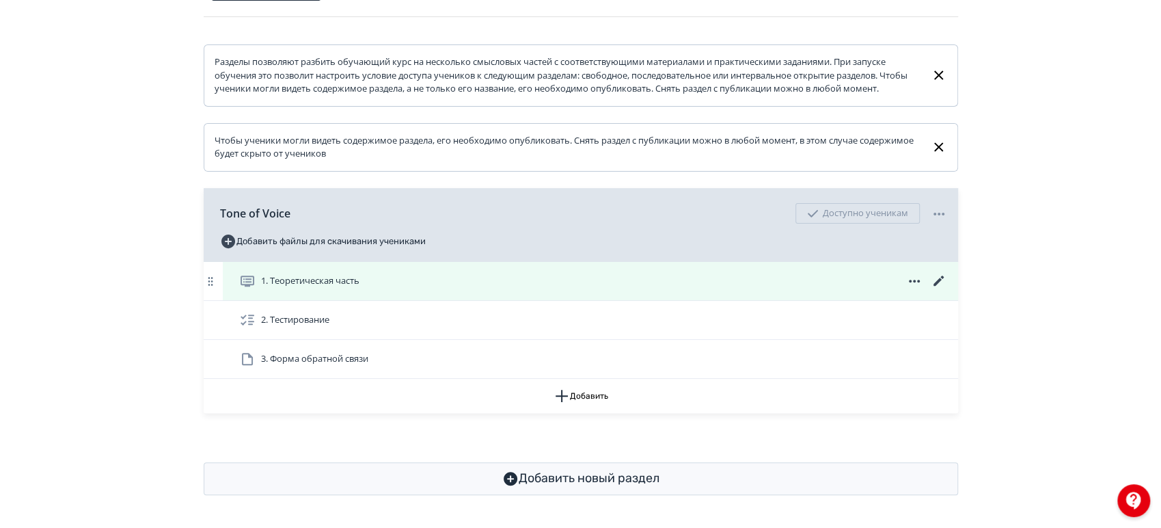
click at [937, 278] on icon at bounding box center [939, 281] width 16 height 16
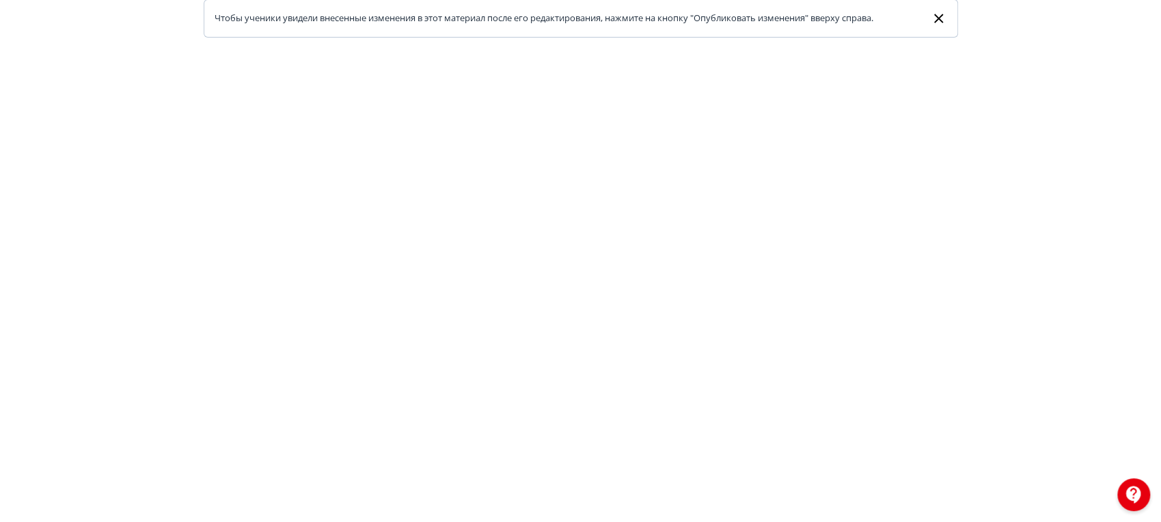
scroll to position [151, 0]
